Goal: Ask a question

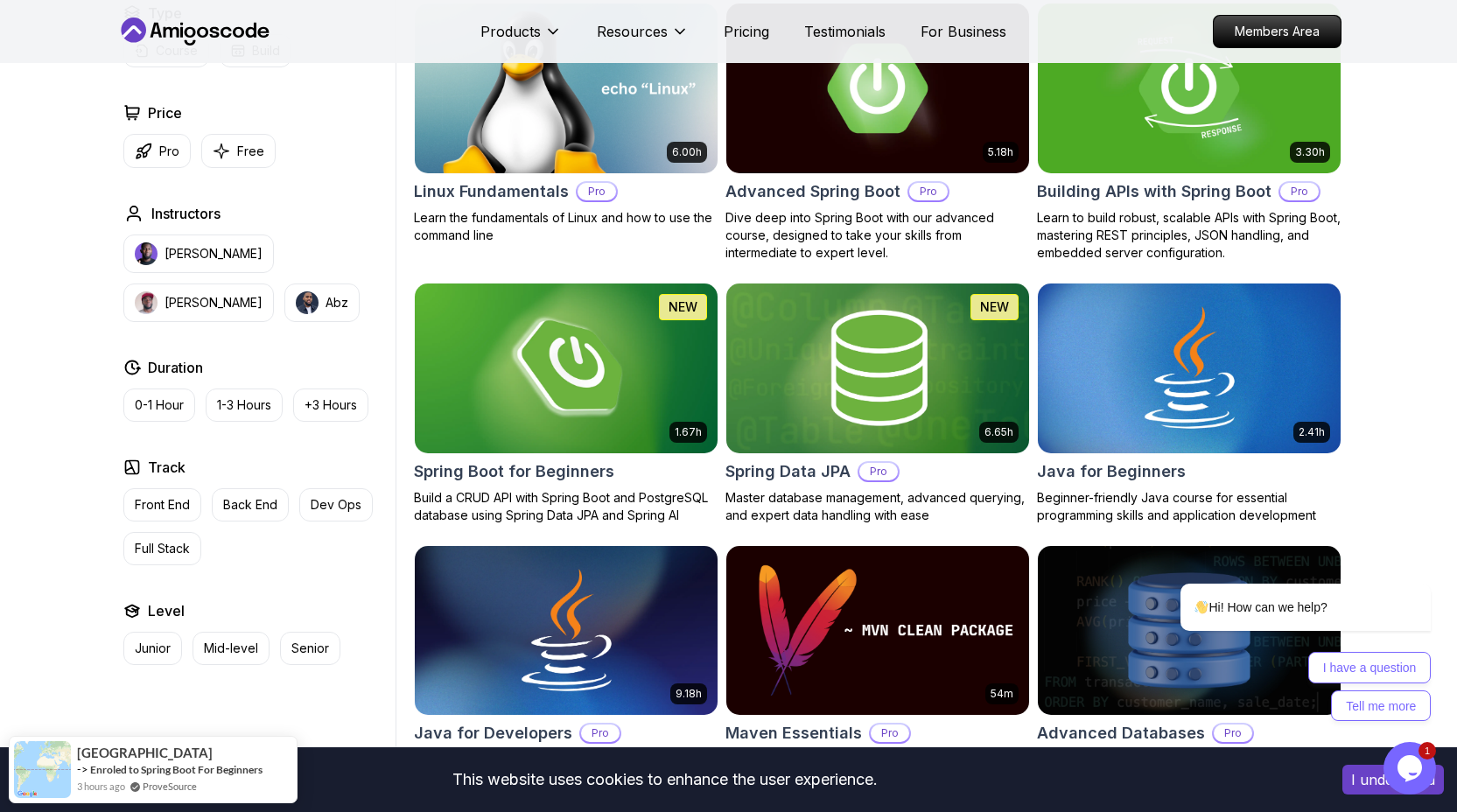
scroll to position [586, 0]
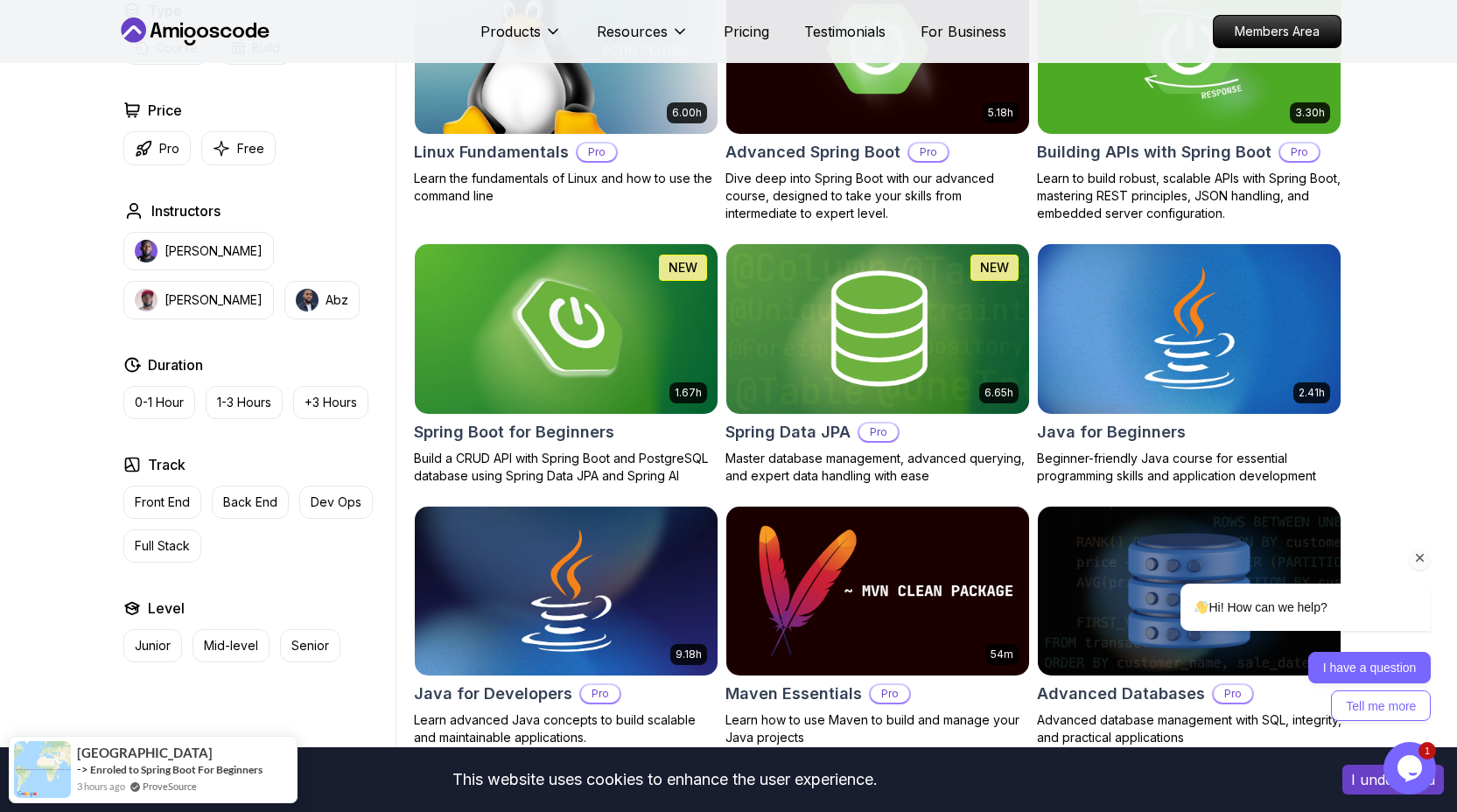
click at [1350, 670] on button "I have a question" at bounding box center [1369, 668] width 123 height 32
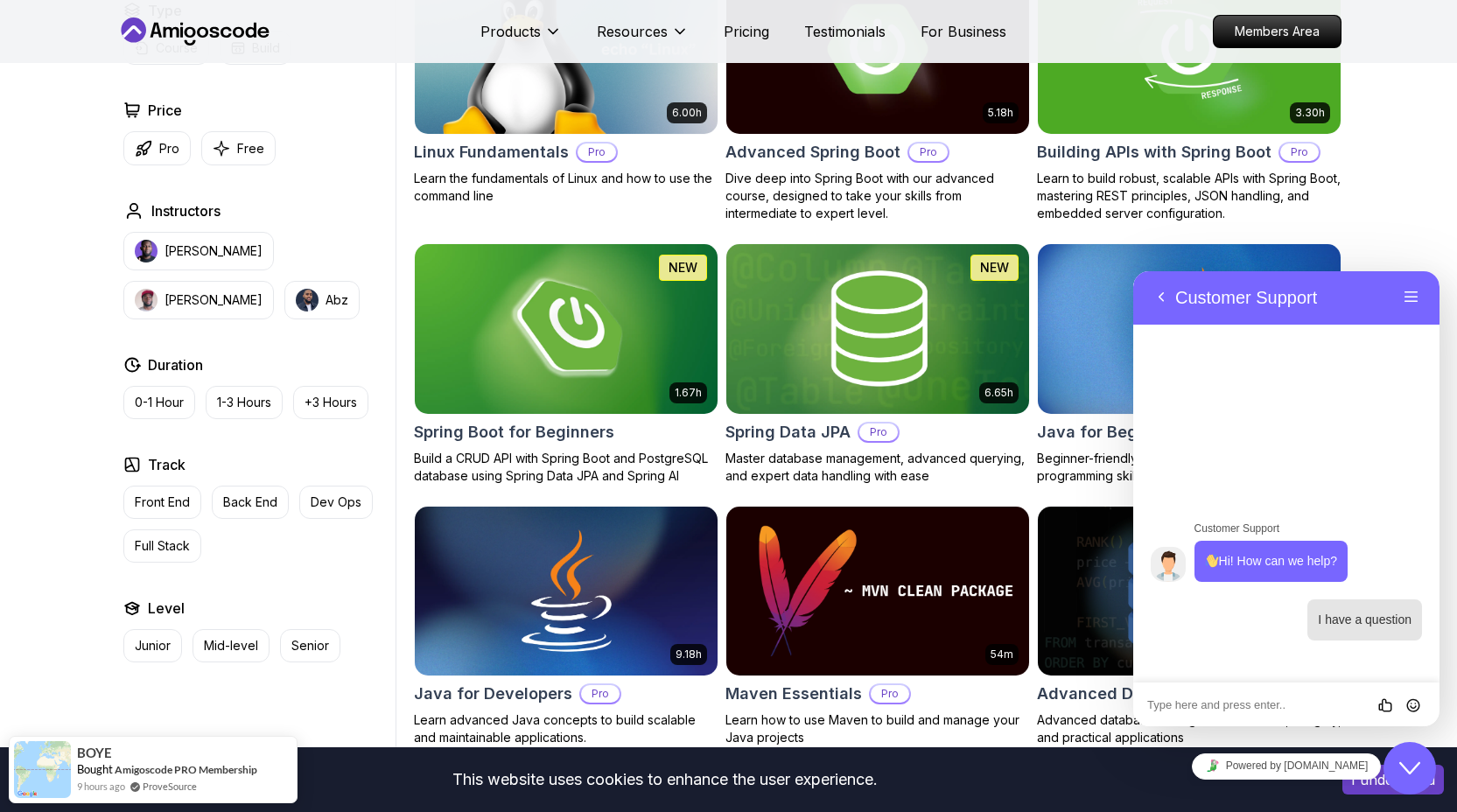
click at [1133, 271] on textarea at bounding box center [1133, 271] width 0 height 0
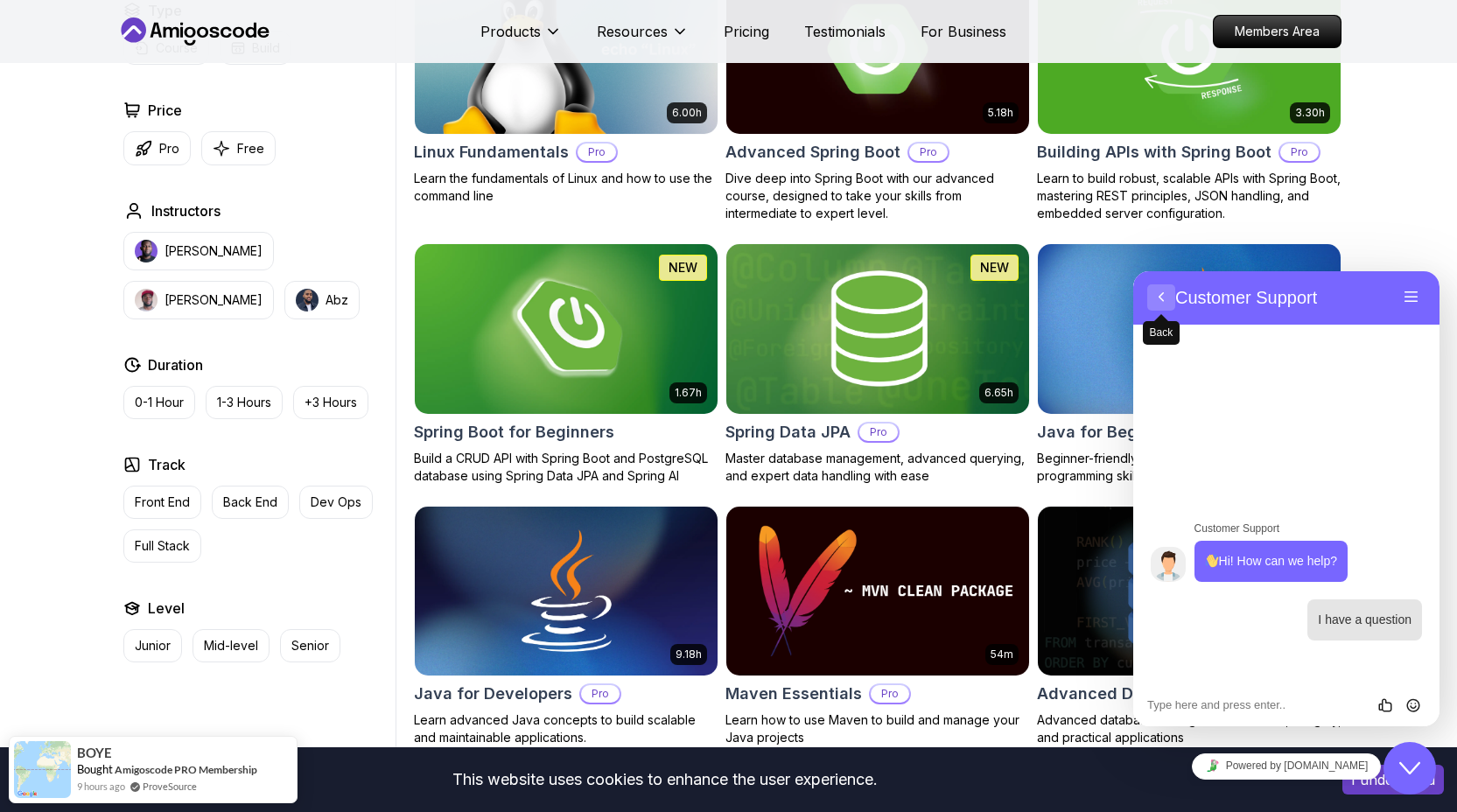
click at [1166, 300] on button "Back" at bounding box center [1162, 297] width 28 height 26
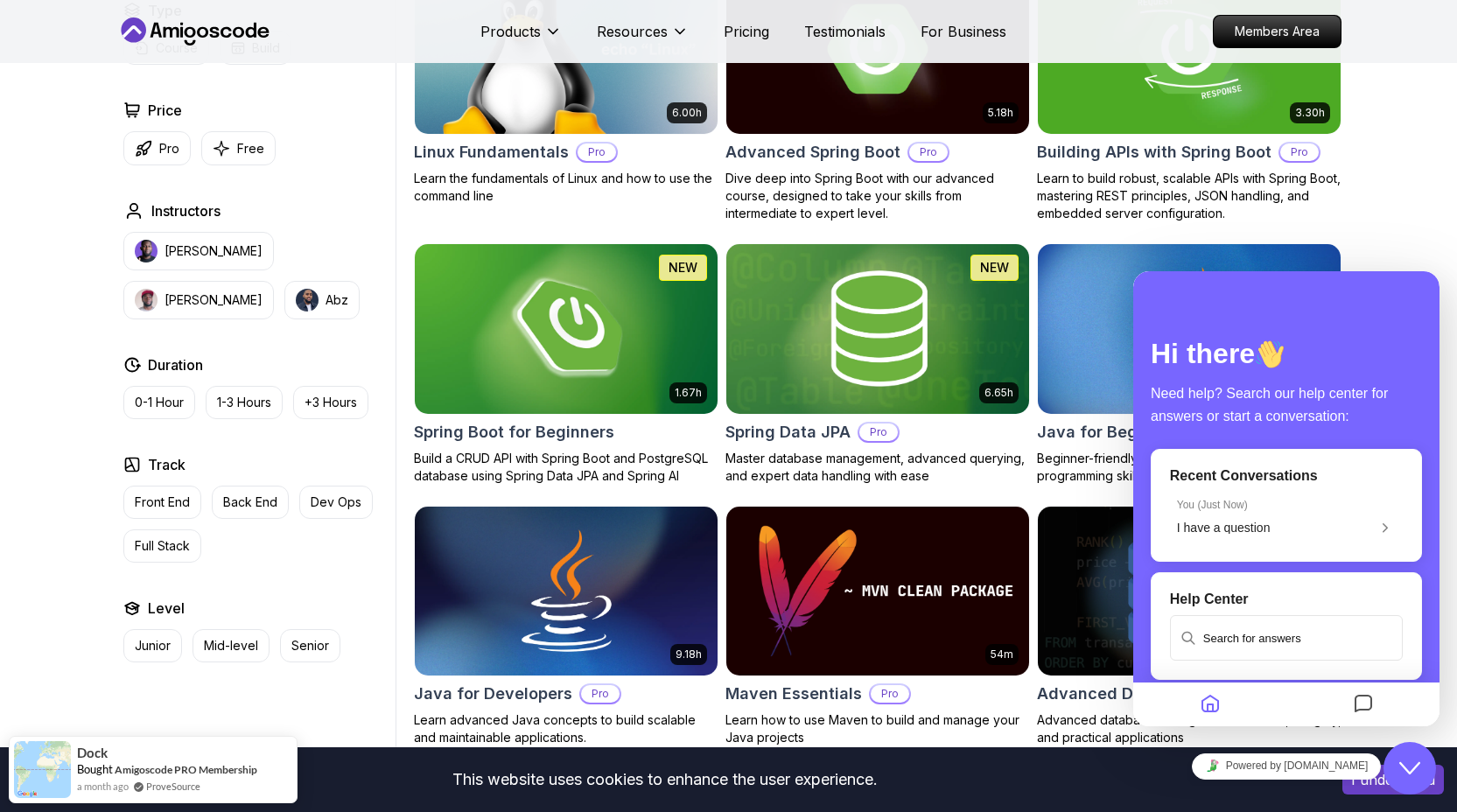
click at [1250, 642] on input "text" at bounding box center [1287, 637] width 229 height 42
type input "spring boot"
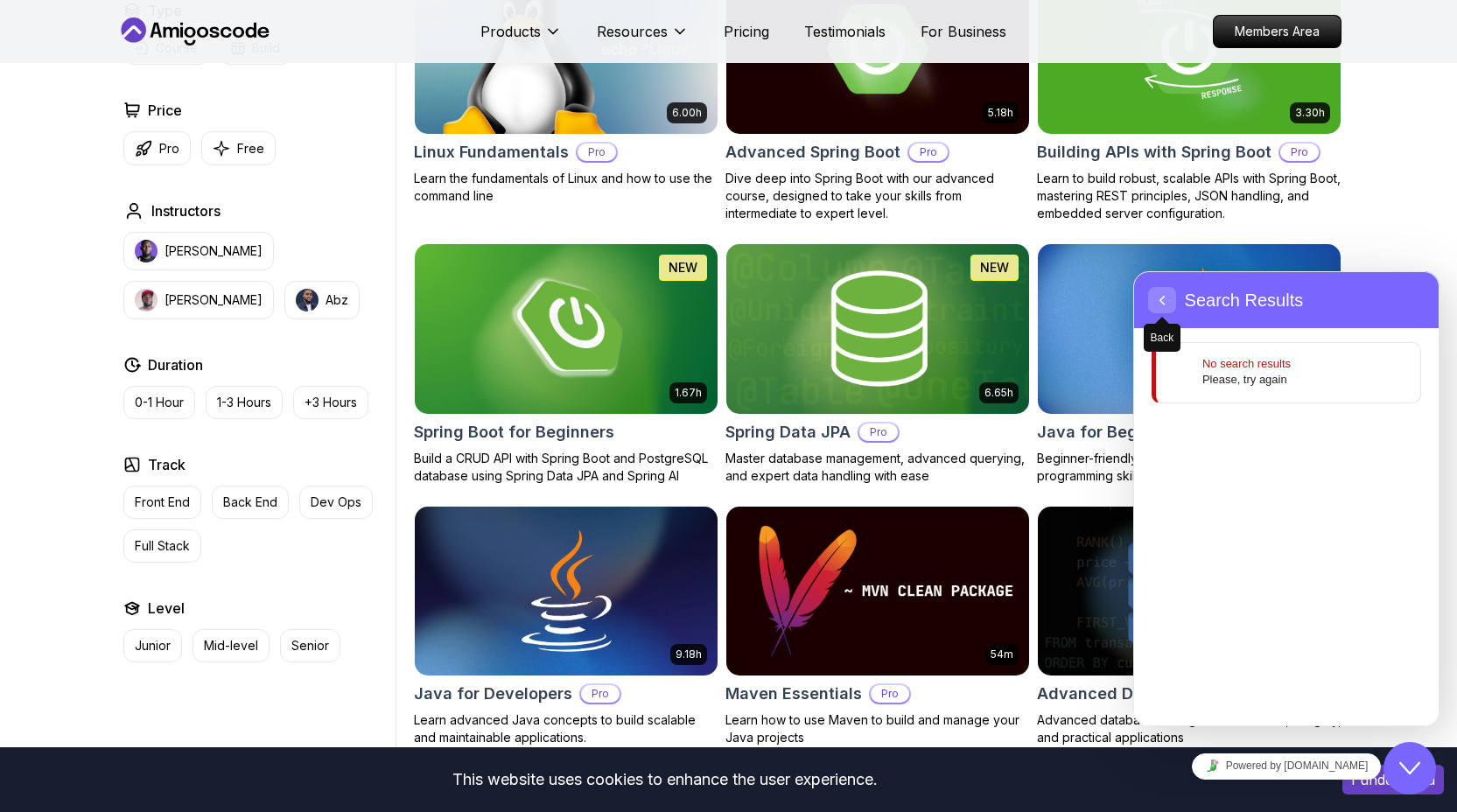
click at [1155, 302] on icon "button" at bounding box center [1162, 300] width 16 height 21
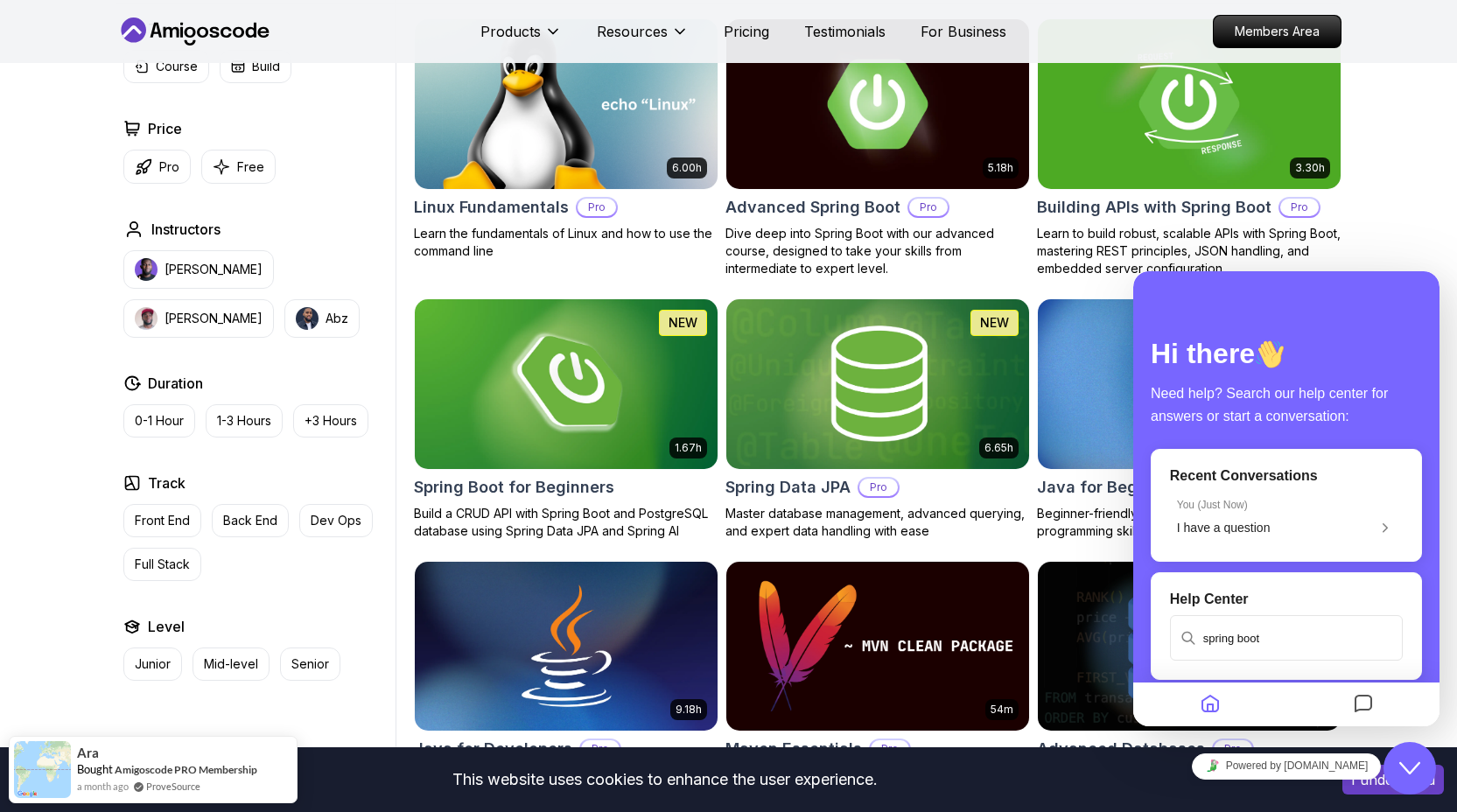
scroll to position [527, 0]
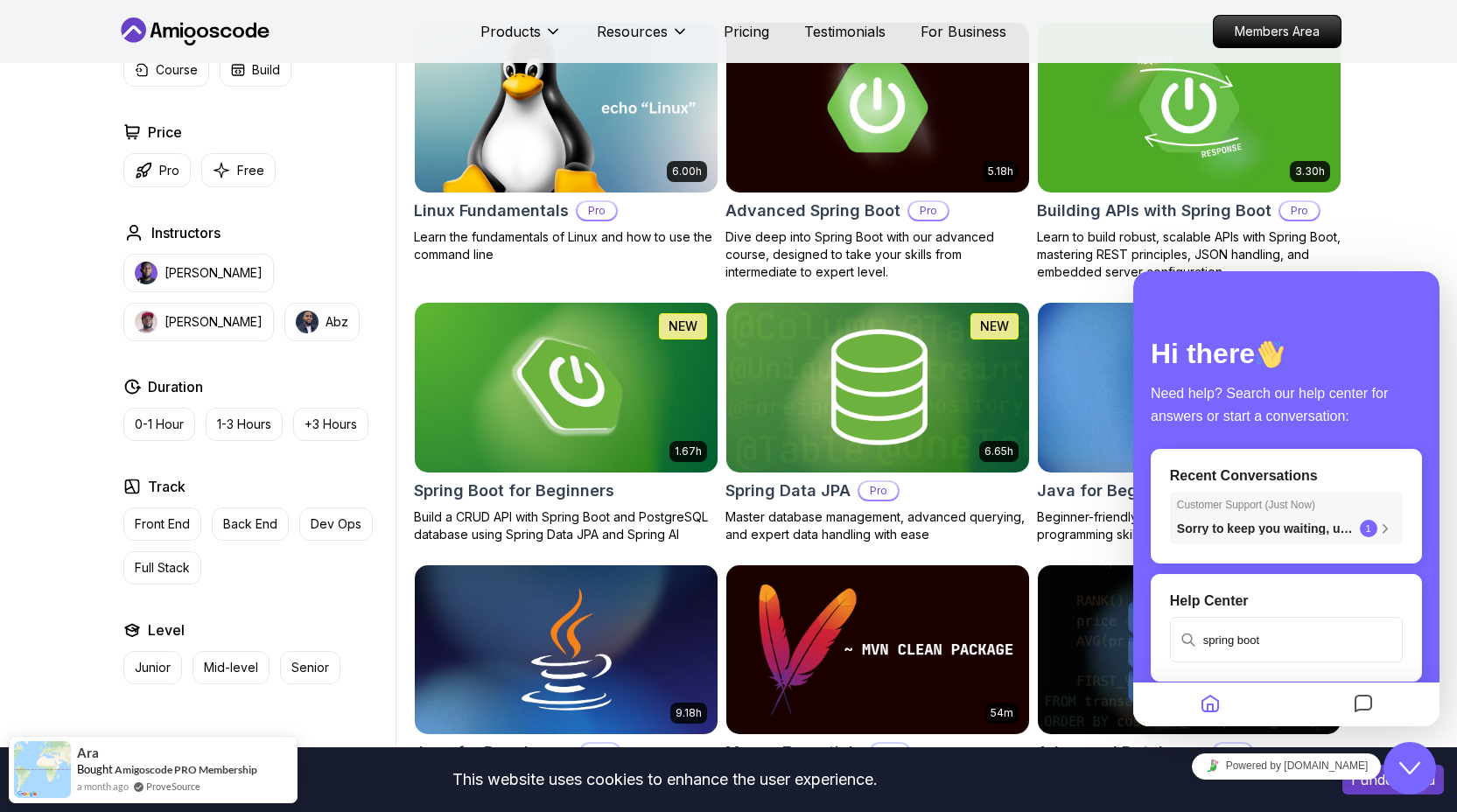
click at [1308, 515] on div "Customer Support ( Just Now ) Sorry to keep you waiting, unfortunately all of o…" at bounding box center [1286, 517] width 219 height 38
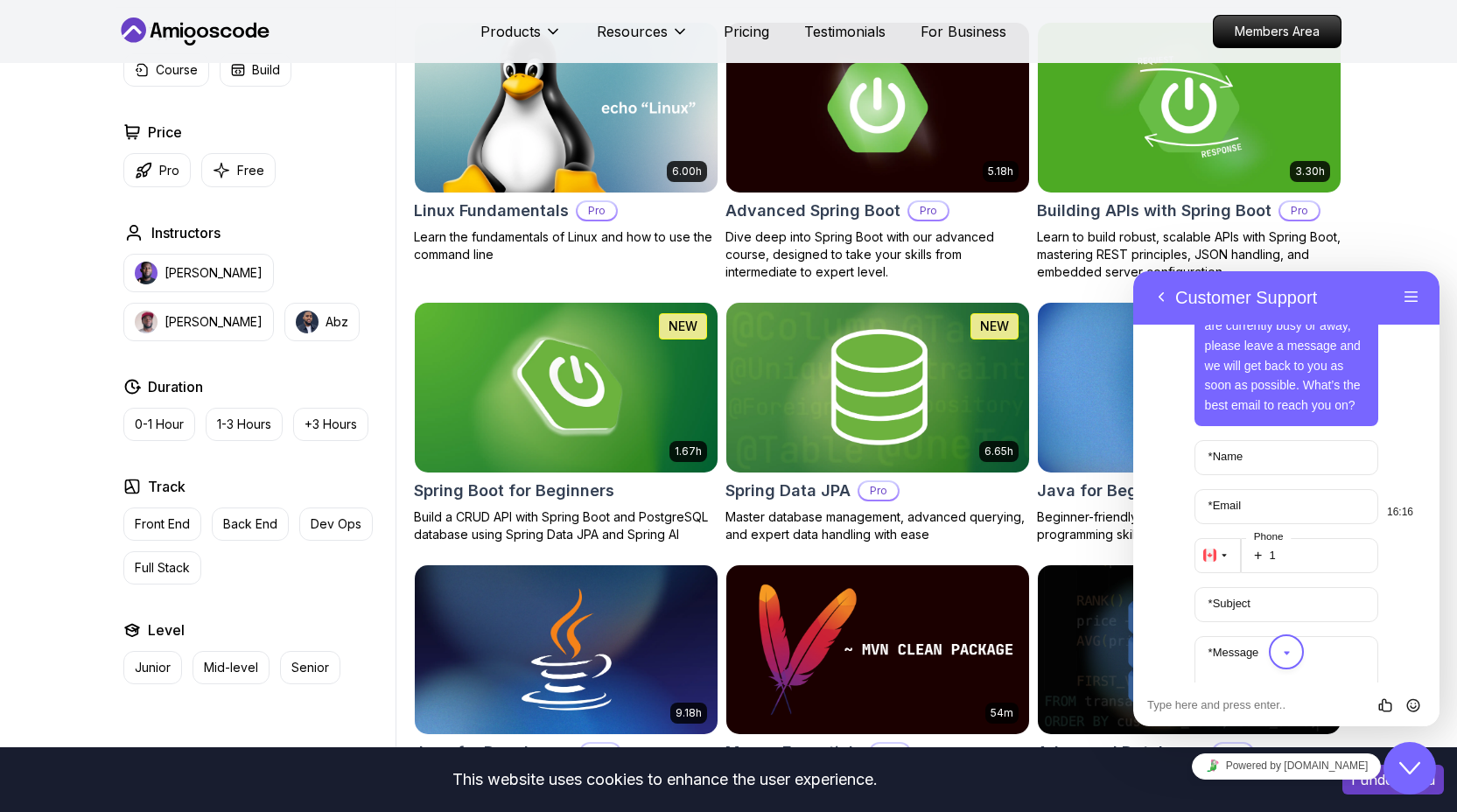
scroll to position [345, 0]
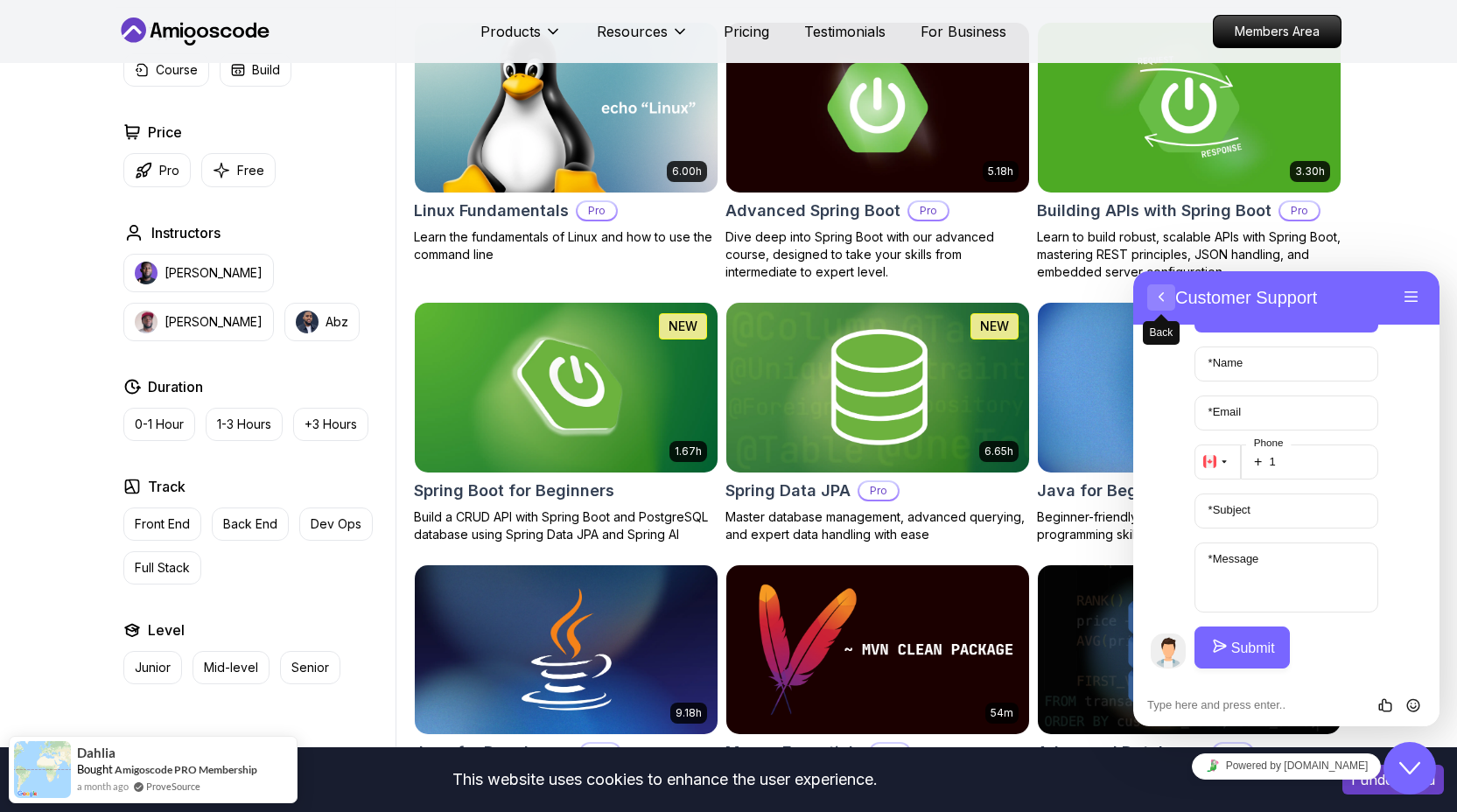
click at [1158, 293] on button "Back" at bounding box center [1162, 297] width 28 height 26
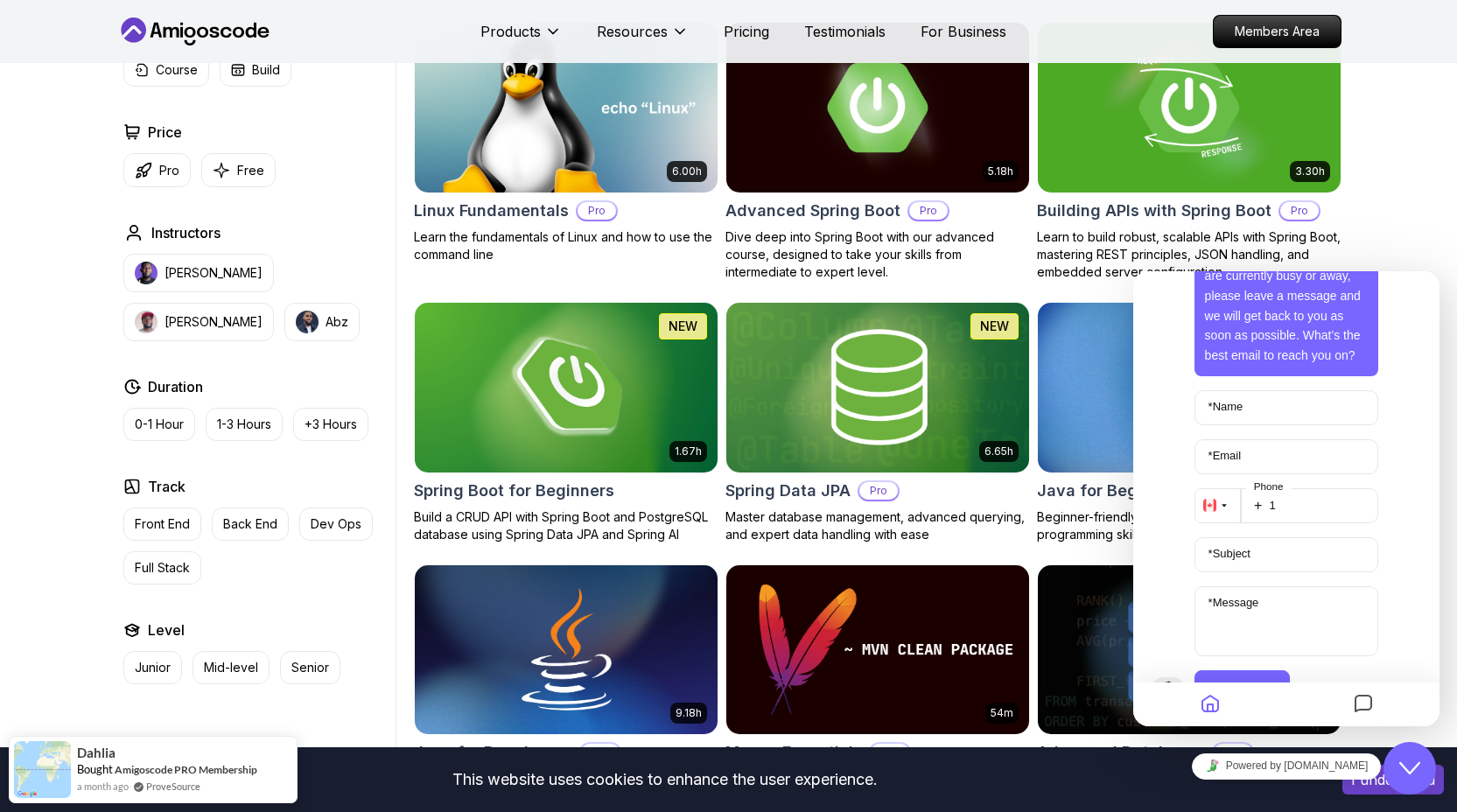
scroll to position [302, 0]
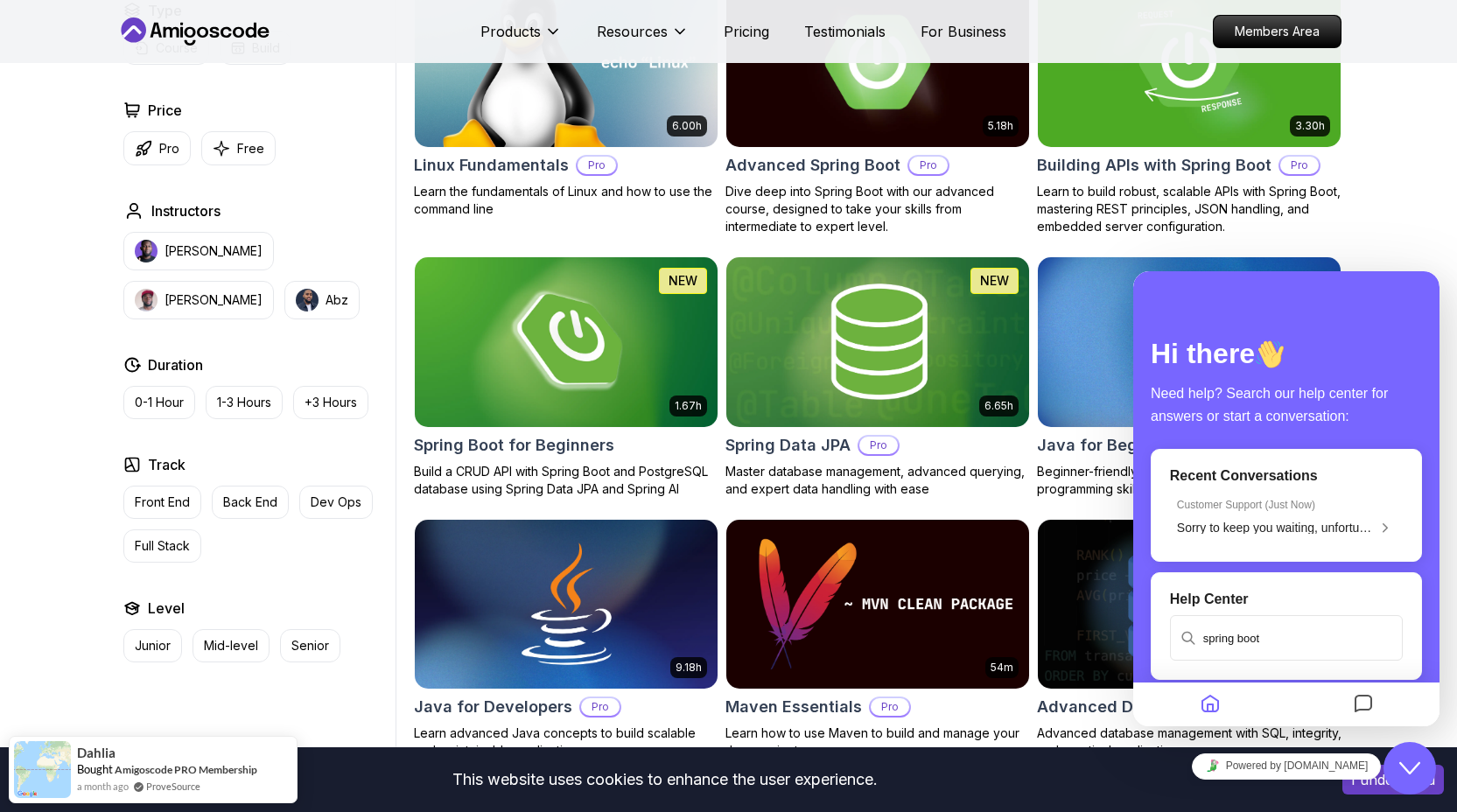
scroll to position [577, 0]
